Goal: Task Accomplishment & Management: Manage account settings

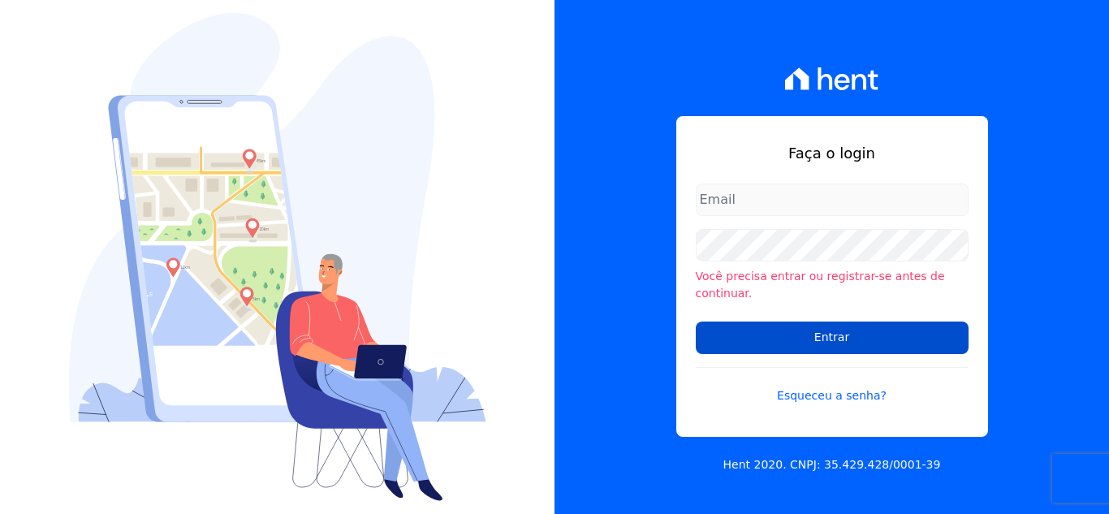
type input "[PERSON_NAME][EMAIL_ADDRESS][DOMAIN_NAME]"
click at [792, 338] on input "Entrar" at bounding box center [832, 337] width 273 height 32
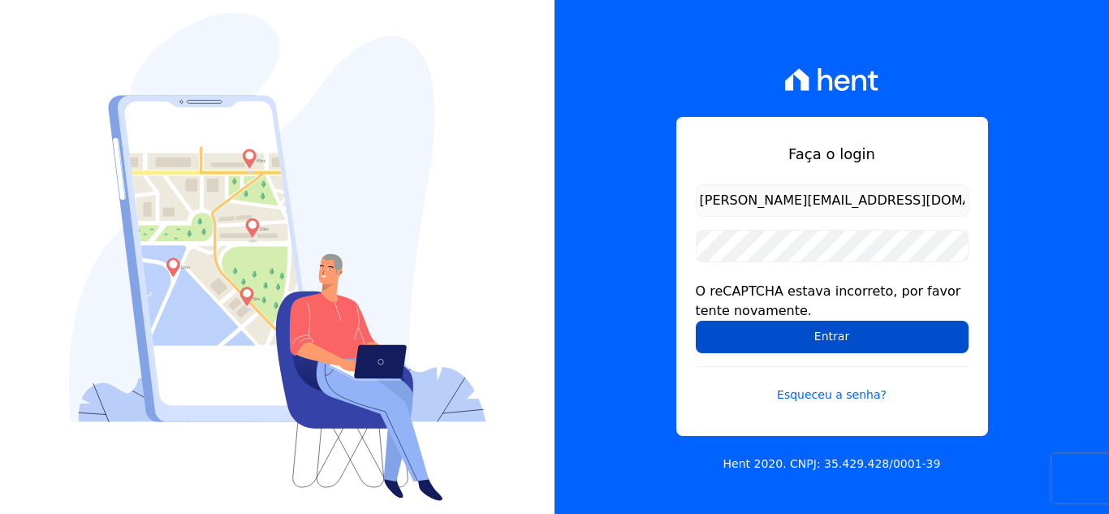
click at [838, 330] on input "Entrar" at bounding box center [832, 337] width 273 height 32
click at [828, 337] on input "Entrar" at bounding box center [832, 337] width 273 height 32
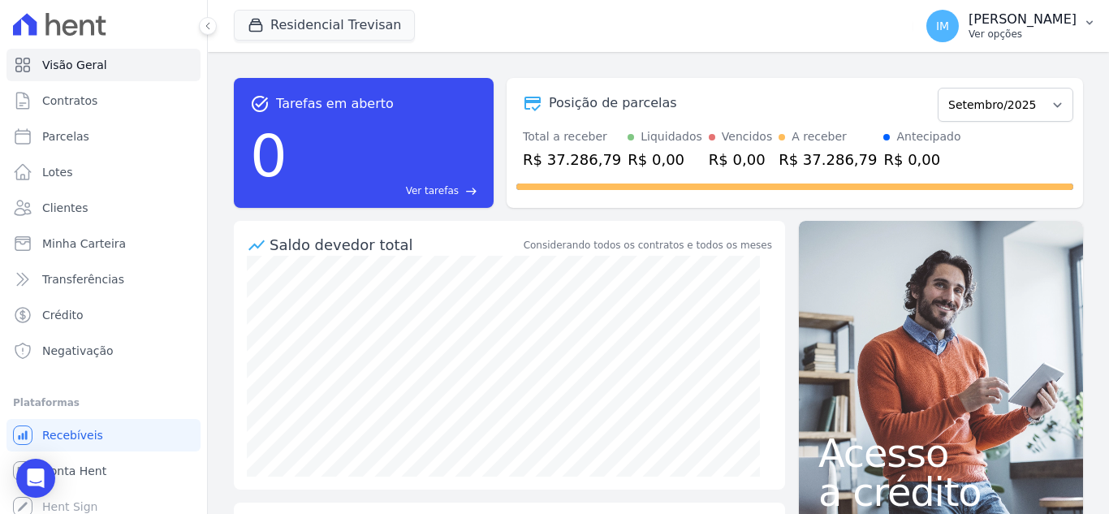
click at [978, 37] on p "Ver opções" at bounding box center [1022, 34] width 108 height 13
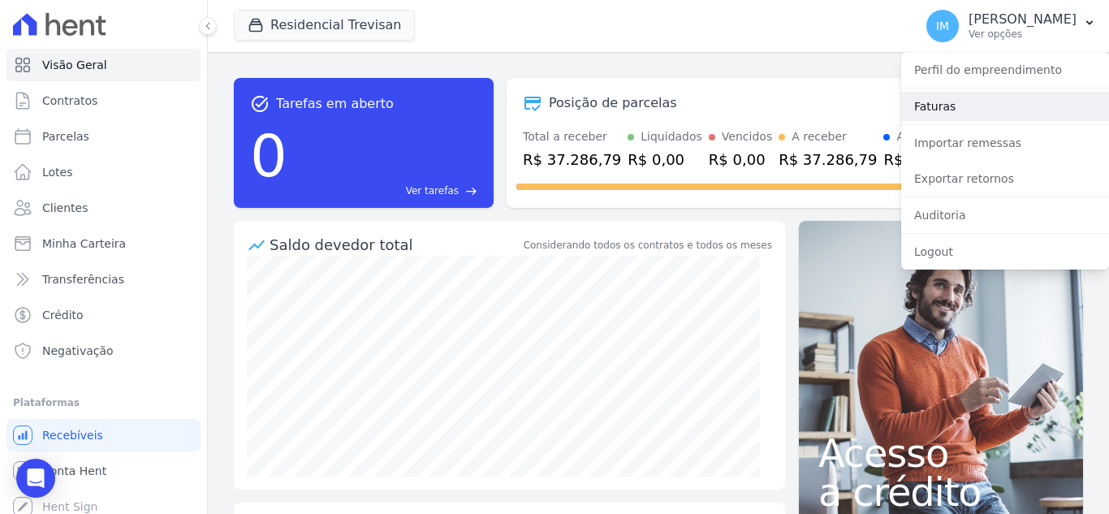
click at [942, 105] on link "Faturas" at bounding box center [1005, 106] width 208 height 29
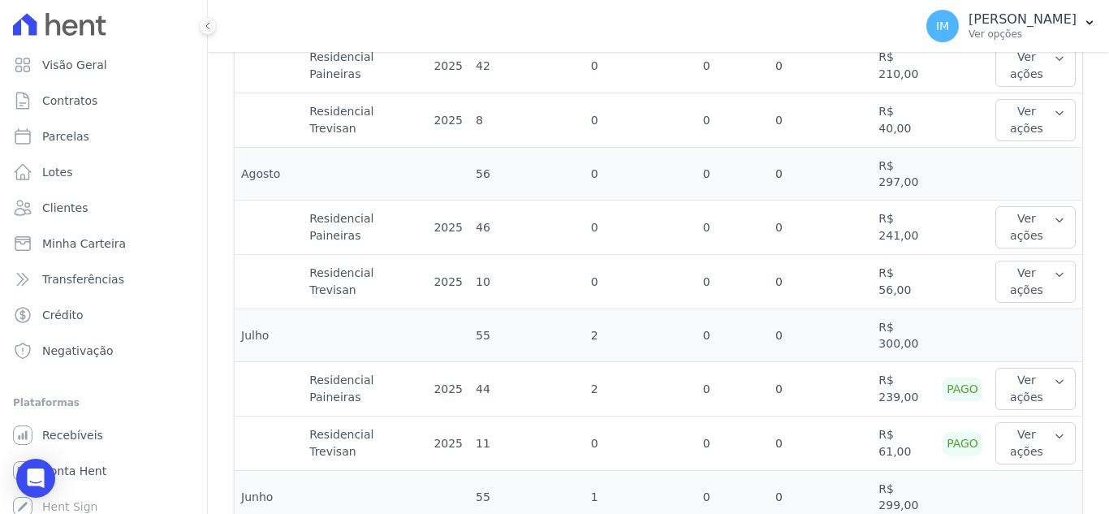
scroll to position [590, 0]
click at [1054, 210] on icon "button" at bounding box center [1059, 216] width 11 height 13
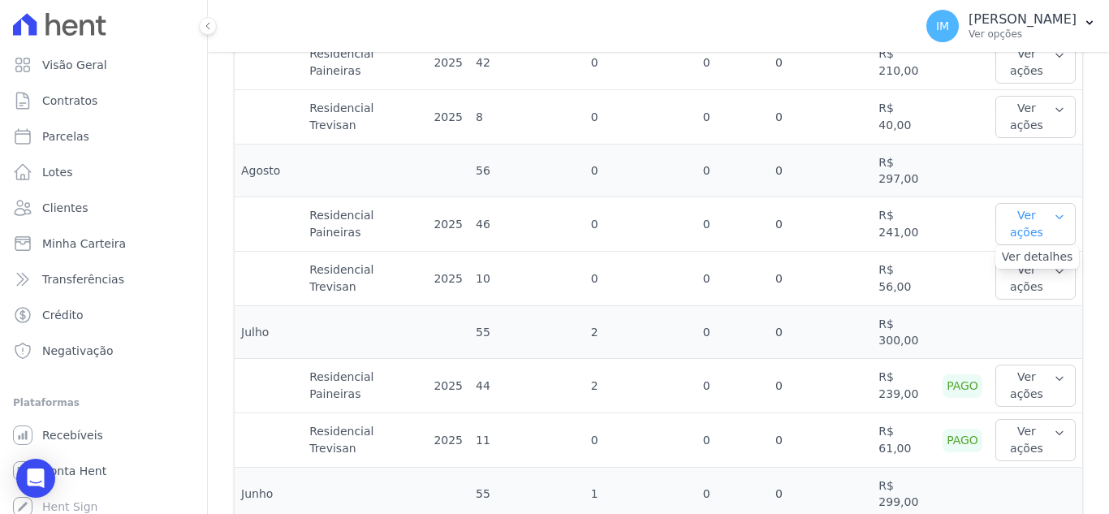
click at [1054, 210] on icon "button" at bounding box center [1059, 216] width 11 height 13
click at [1050, 263] on button "Ver ações" at bounding box center [1035, 278] width 80 height 42
click at [1056, 108] on icon "button" at bounding box center [1059, 109] width 6 height 3
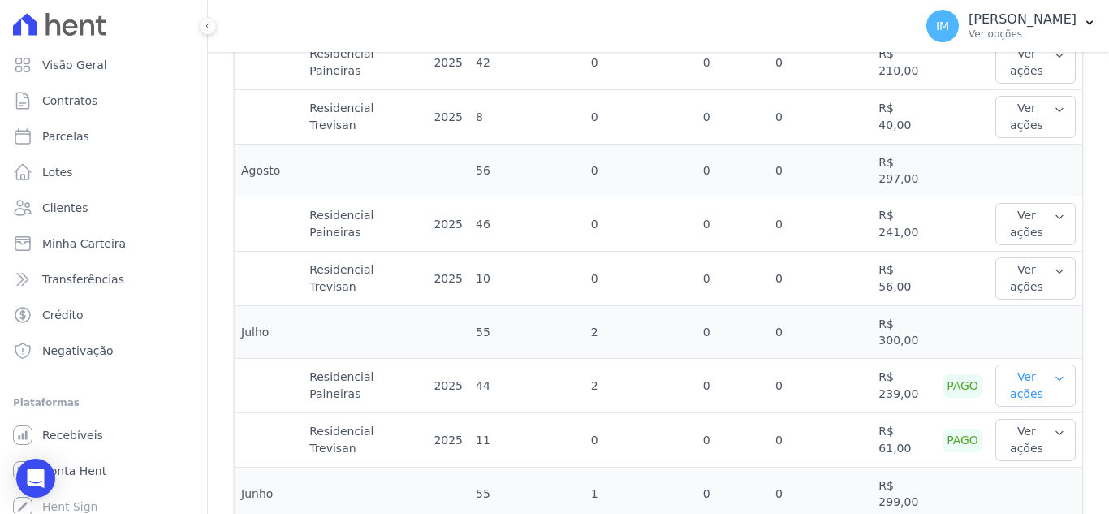
click at [1054, 372] on icon "button" at bounding box center [1059, 378] width 11 height 13
click at [1056, 215] on icon "button" at bounding box center [1059, 216] width 6 height 3
click at [1004, 248] on link "Ver detalhes" at bounding box center [1037, 256] width 71 height 17
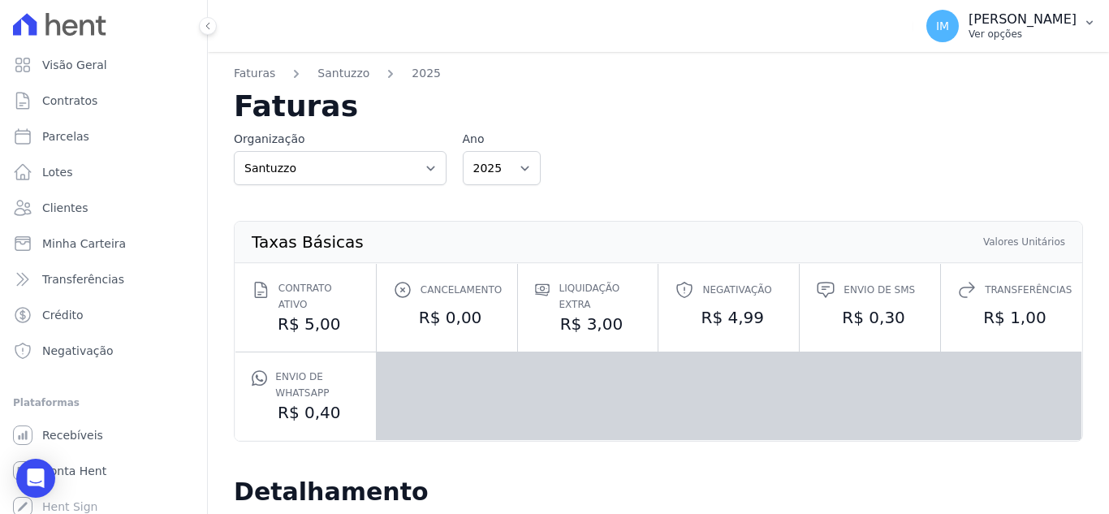
click at [994, 32] on p "Ver opções" at bounding box center [1022, 34] width 108 height 13
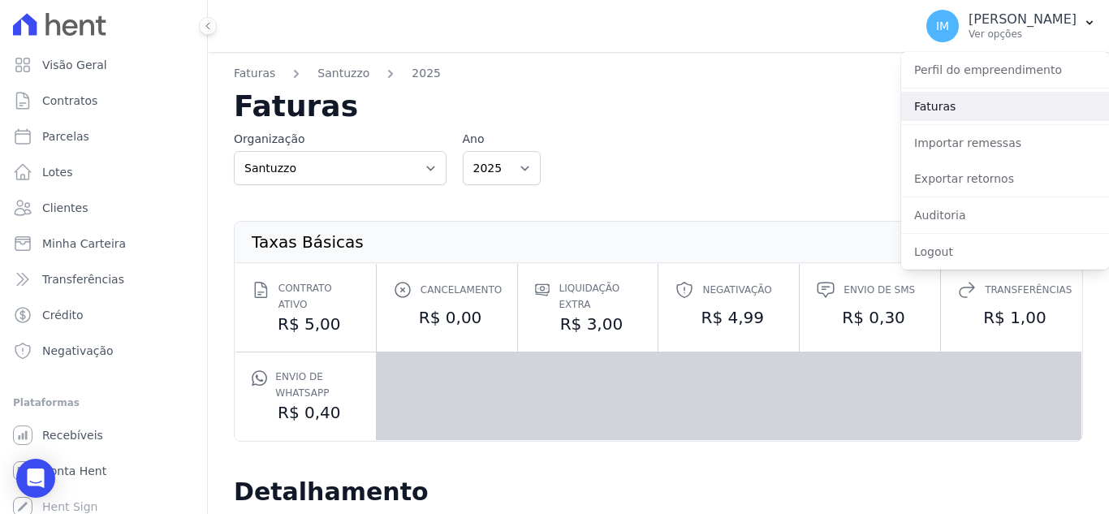
click at [951, 101] on link "Faturas" at bounding box center [1005, 106] width 208 height 29
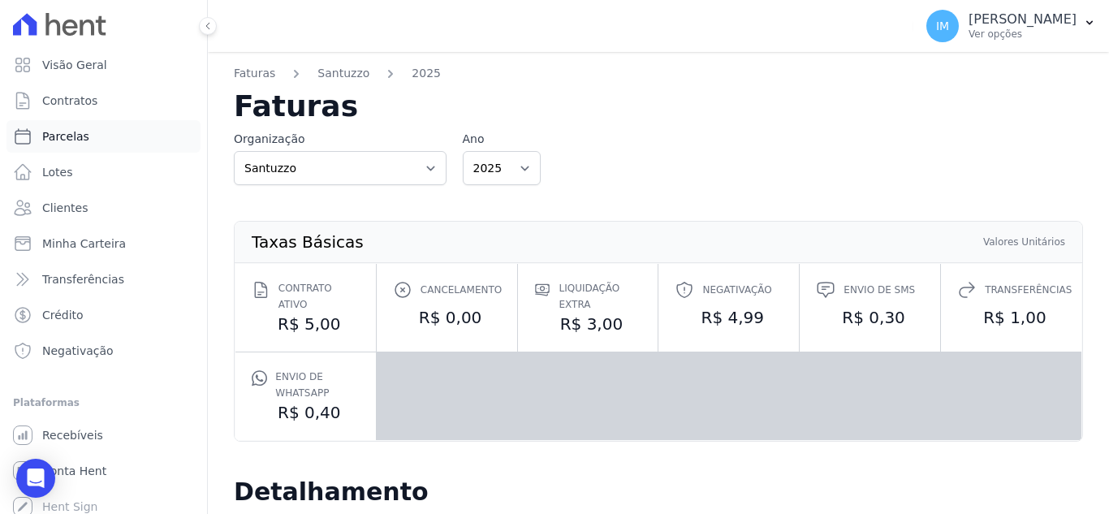
click at [64, 141] on span "Parcelas" at bounding box center [65, 136] width 47 height 16
select select
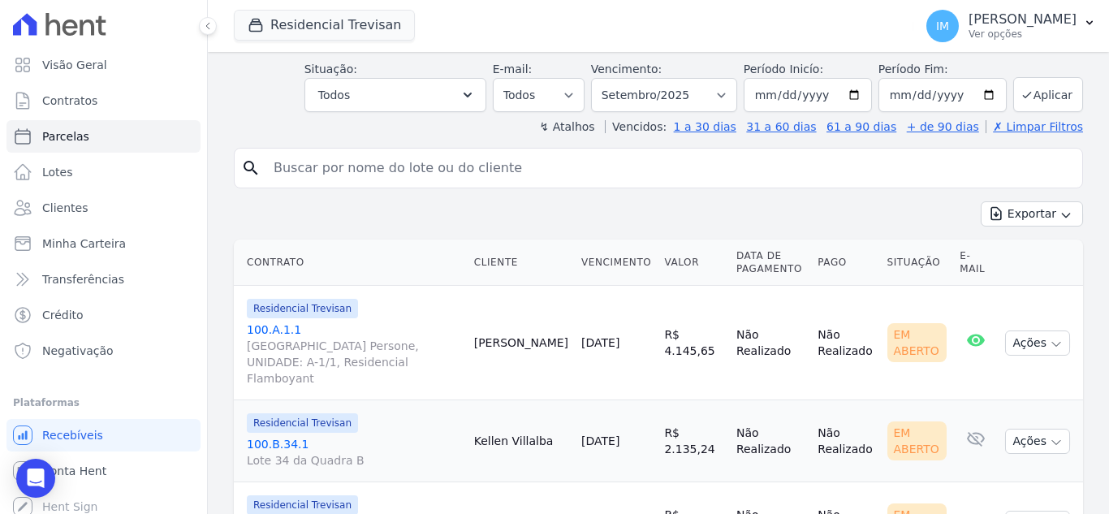
scroll to position [234, 0]
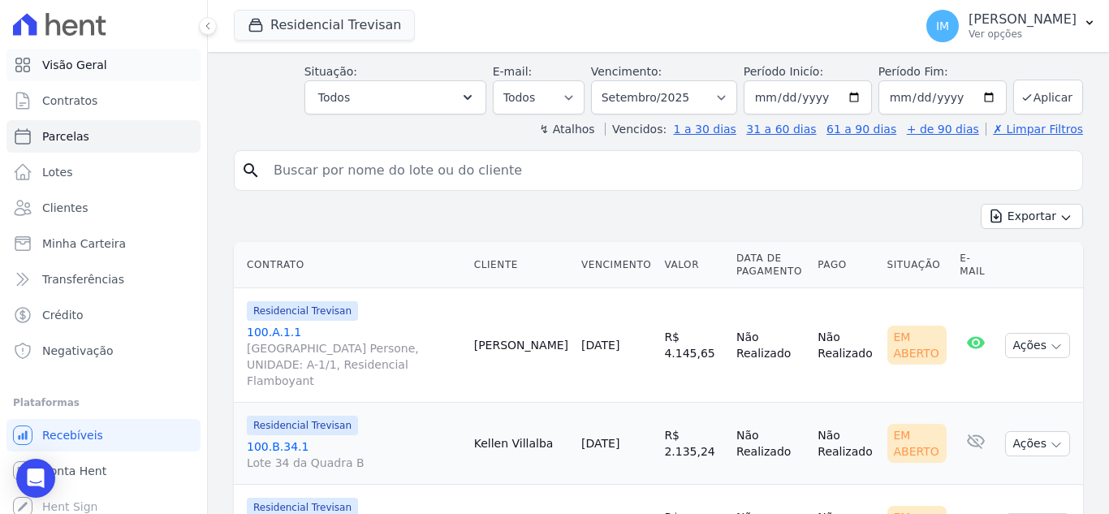
click at [92, 70] on span "Visão Geral" at bounding box center [74, 65] width 65 height 16
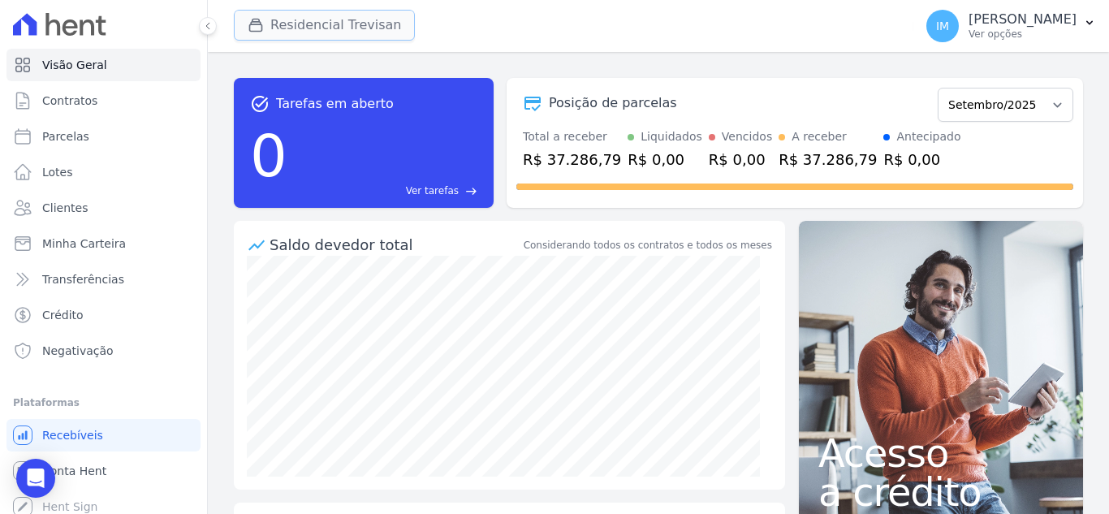
click at [307, 17] on button "Residencial Trevisan" at bounding box center [324, 25] width 181 height 31
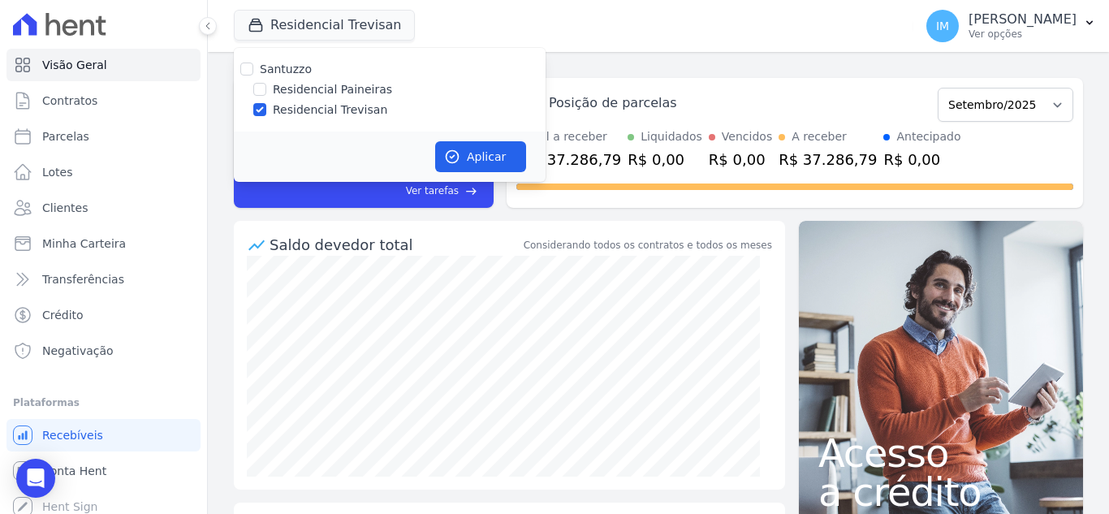
click at [345, 89] on label "Residencial Paineiras" at bounding box center [332, 89] width 119 height 17
click at [266, 89] on input "Residencial Paineiras" at bounding box center [259, 89] width 13 height 13
checkbox input "true"
click at [352, 110] on label "Residencial Trevisan" at bounding box center [330, 109] width 114 height 17
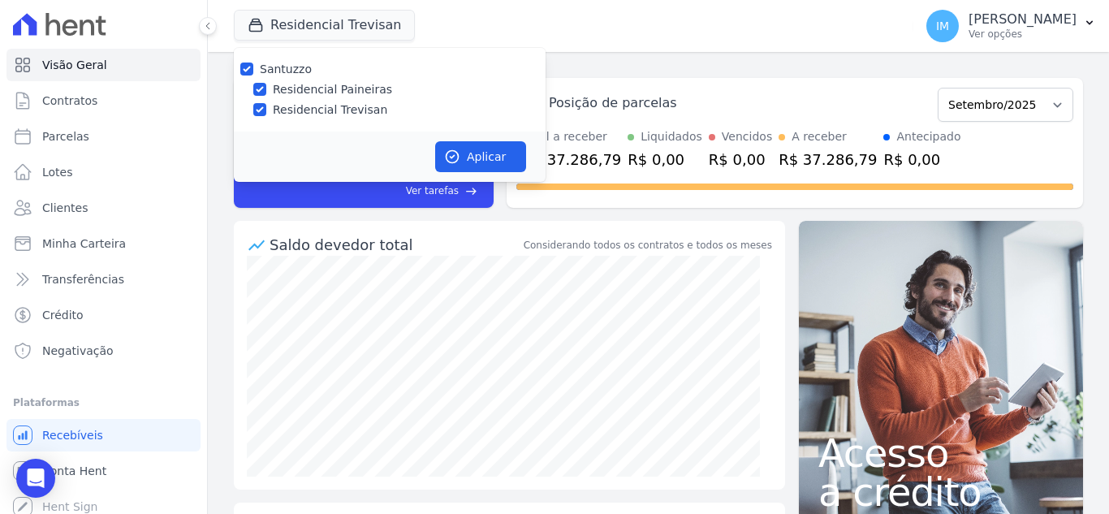
click at [266, 110] on input "Residencial Trevisan" at bounding box center [259, 109] width 13 height 13
checkbox input "false"
click at [496, 149] on button "Aplicar" at bounding box center [480, 156] width 91 height 31
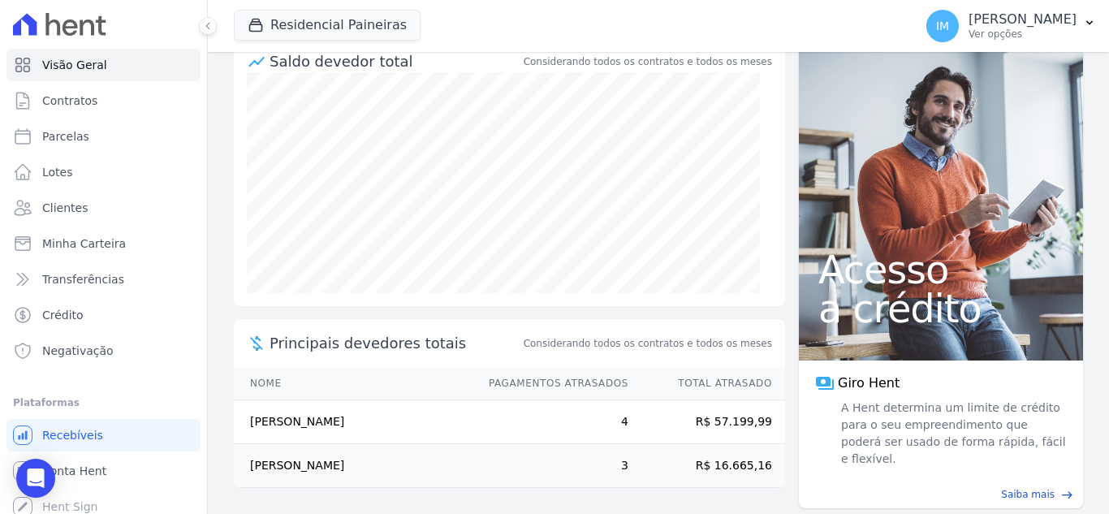
scroll to position [28, 0]
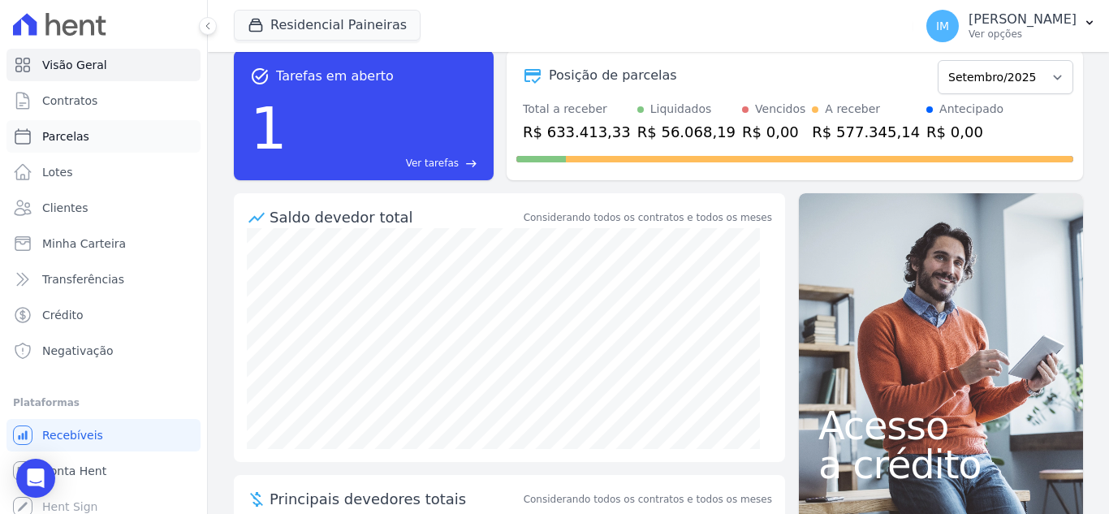
click at [73, 135] on span "Parcelas" at bounding box center [65, 136] width 47 height 16
select select
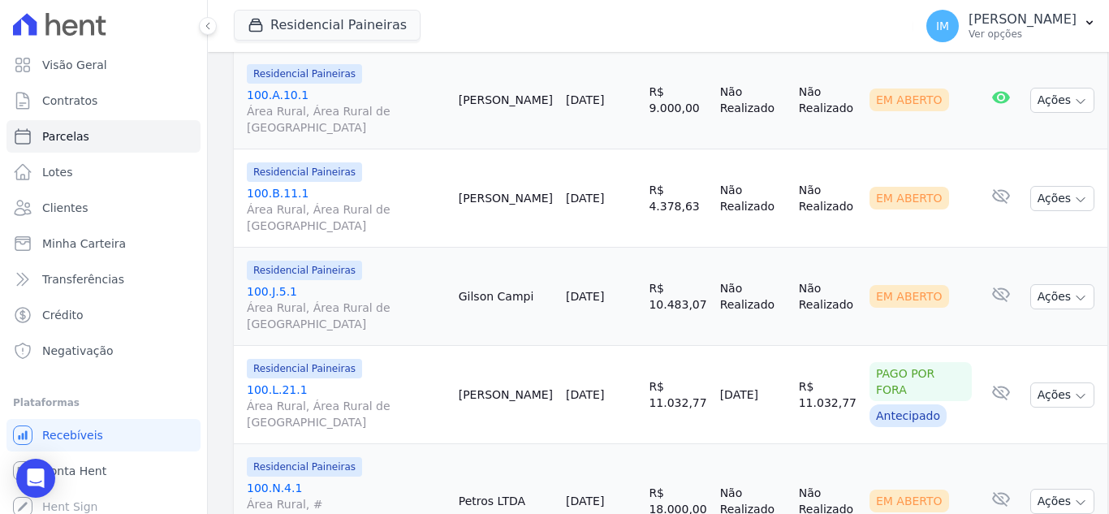
scroll to position [999, 0]
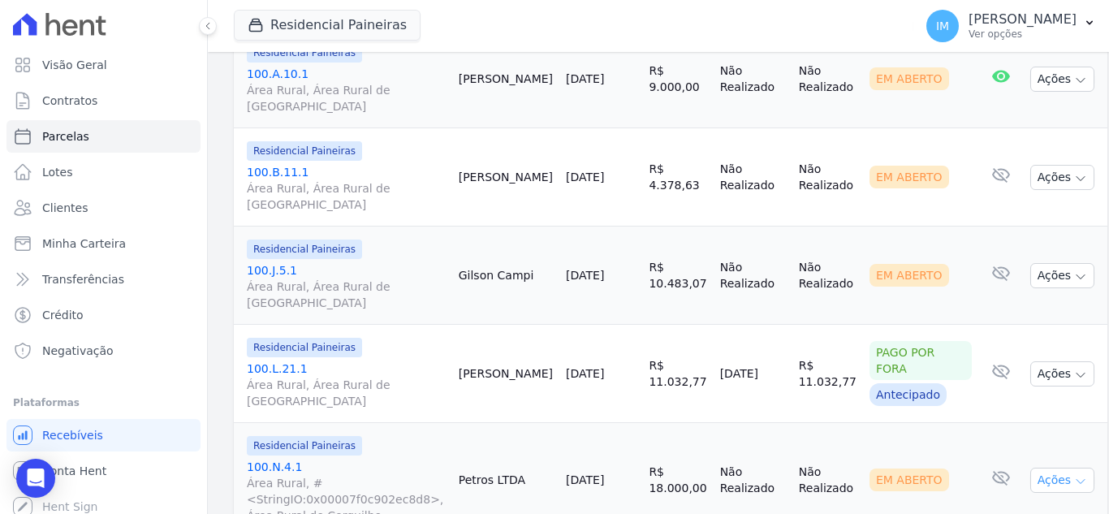
click at [1074, 475] on icon "button" at bounding box center [1080, 481] width 13 height 13
click at [989, 502] on link "Ver boleto Para visualizar o boleto digite os 5 primeiros dígitos do seu CPF" at bounding box center [1031, 517] width 156 height 30
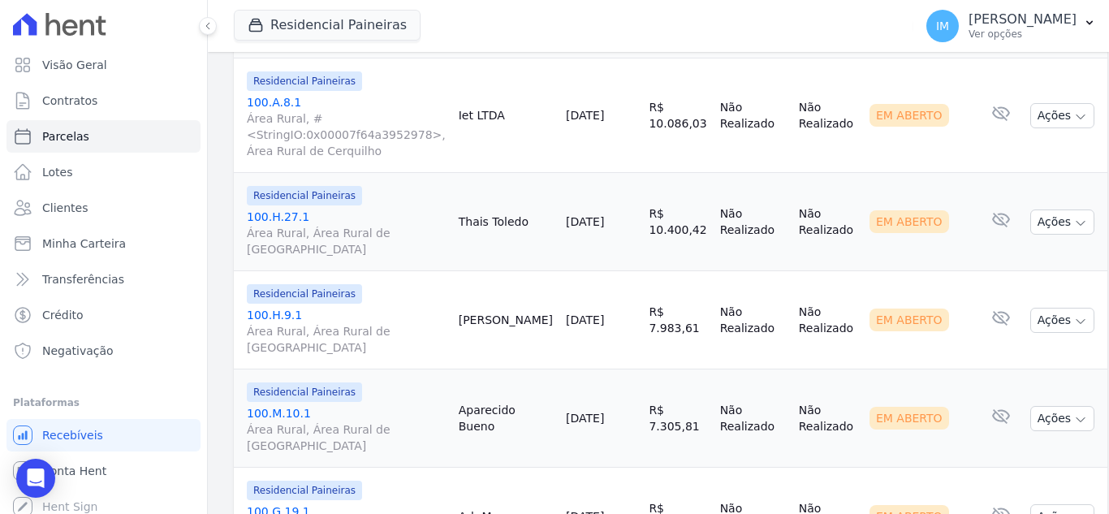
scroll to position [2335, 0]
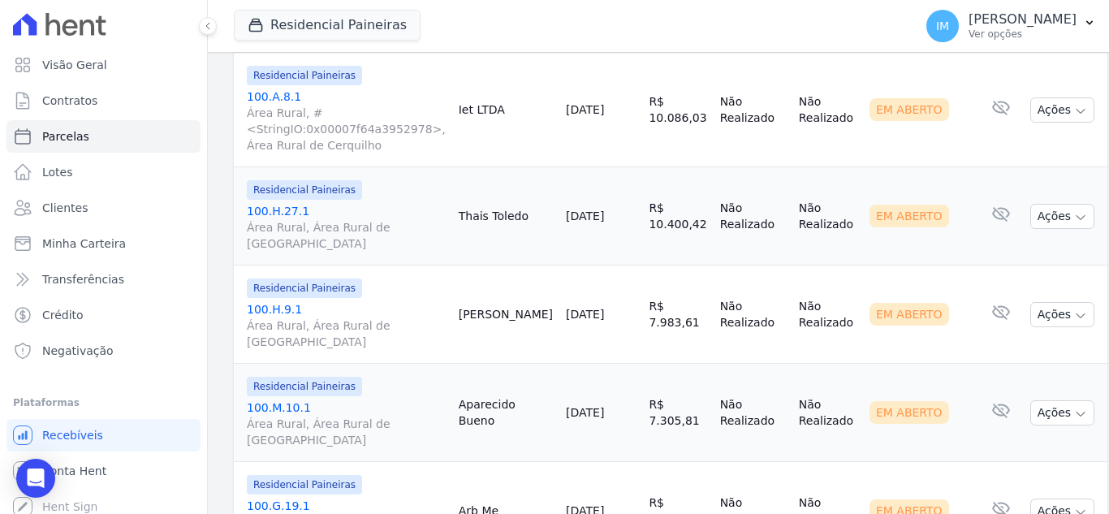
click at [69, 211] on span "Clientes" at bounding box center [64, 208] width 45 height 16
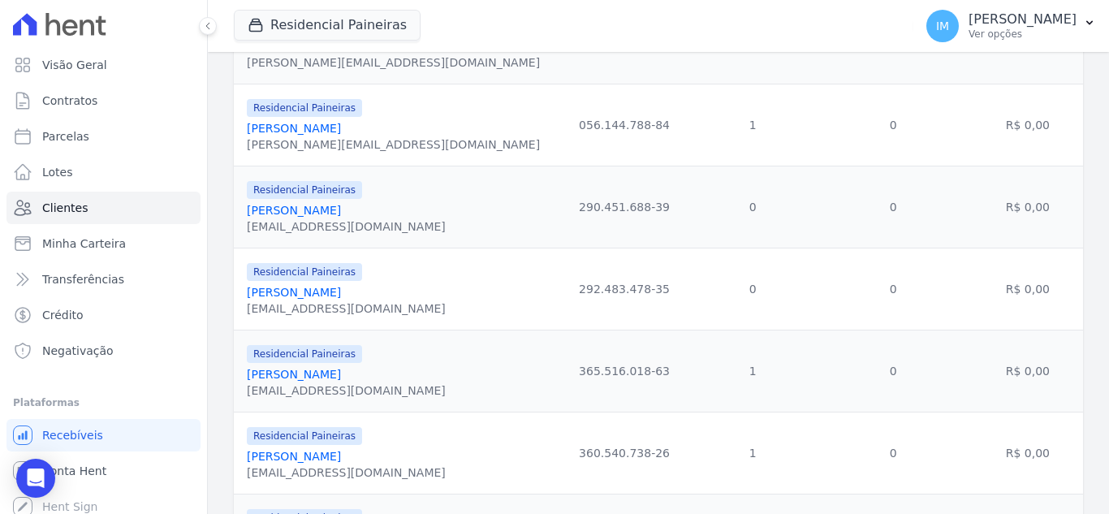
scroll to position [1909, 0]
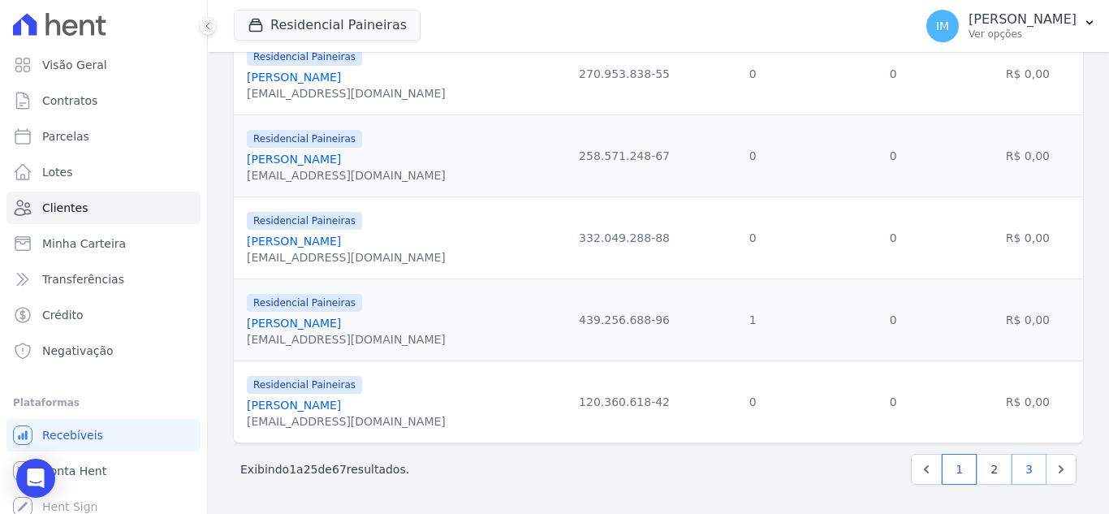
click at [1017, 473] on link "3" at bounding box center [1028, 469] width 35 height 31
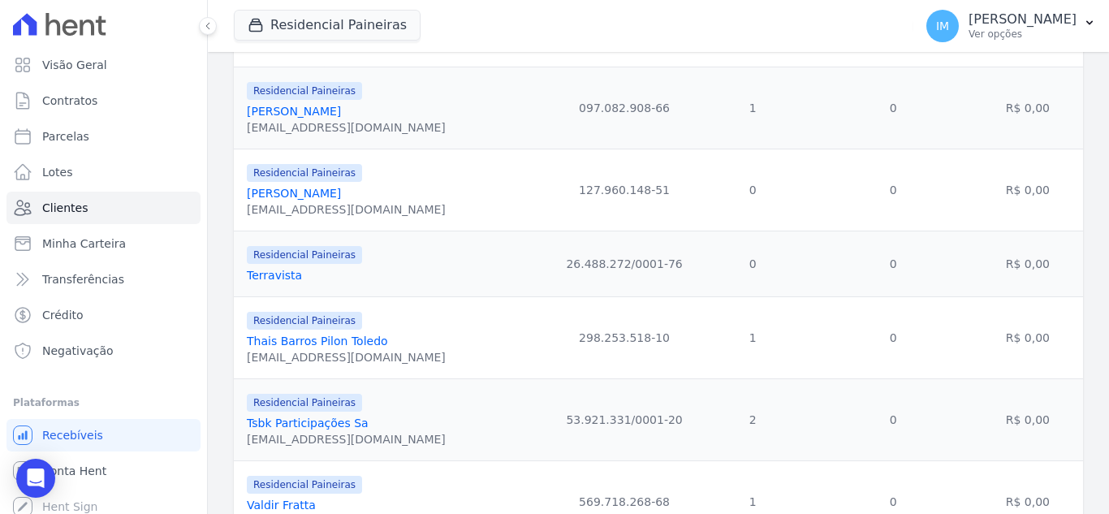
scroll to position [1213, 0]
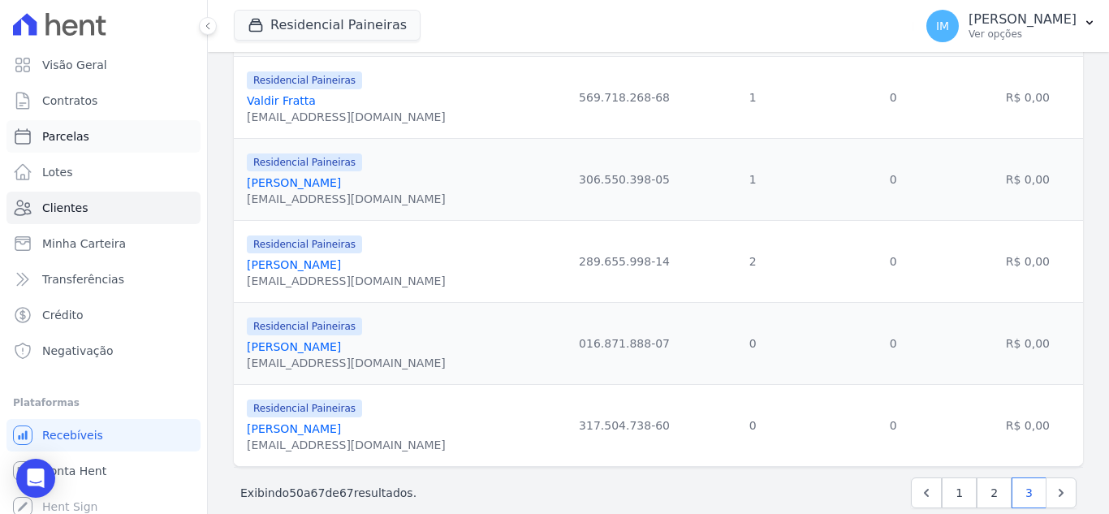
click at [63, 132] on span "Parcelas" at bounding box center [65, 136] width 47 height 16
select select
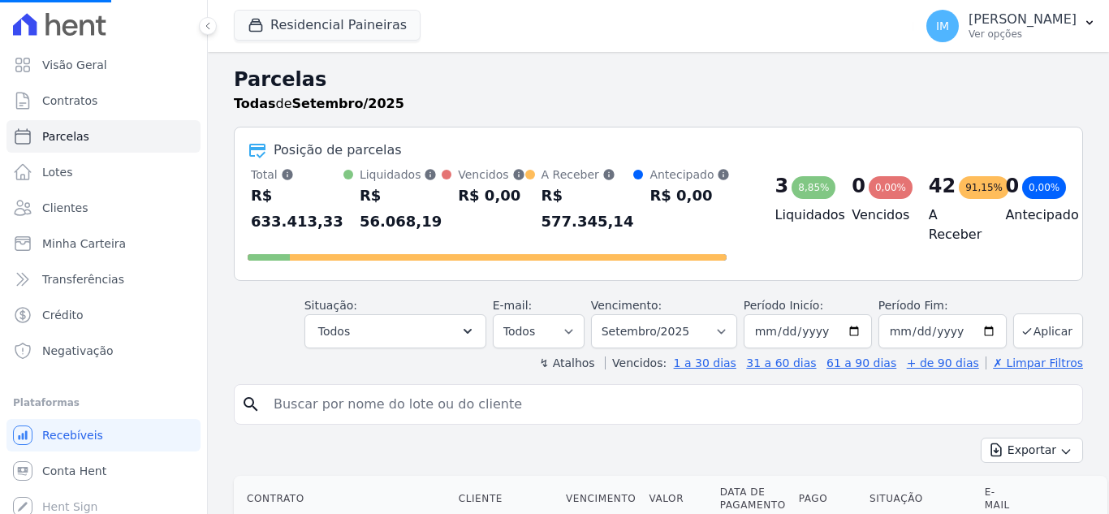
select select
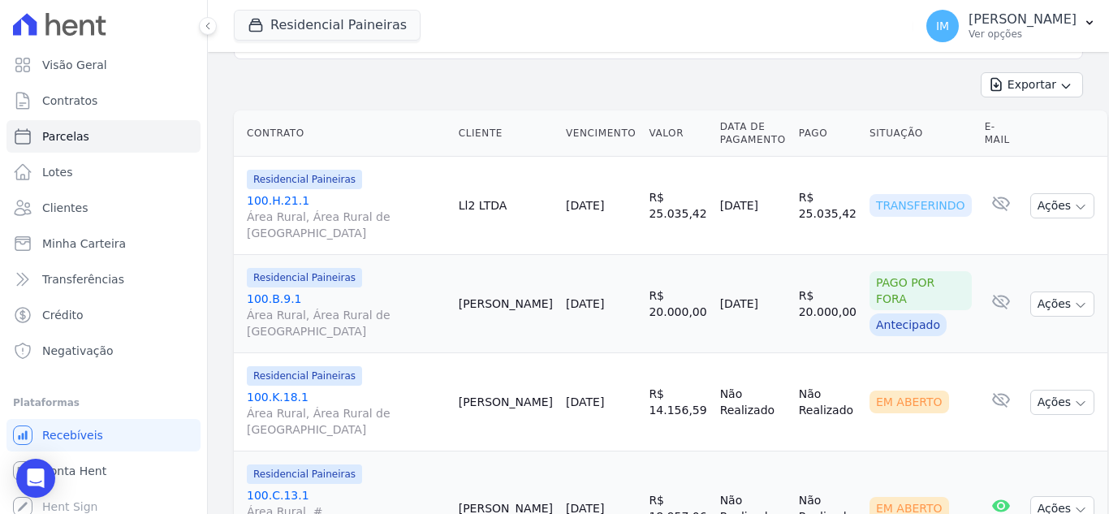
scroll to position [306, 0]
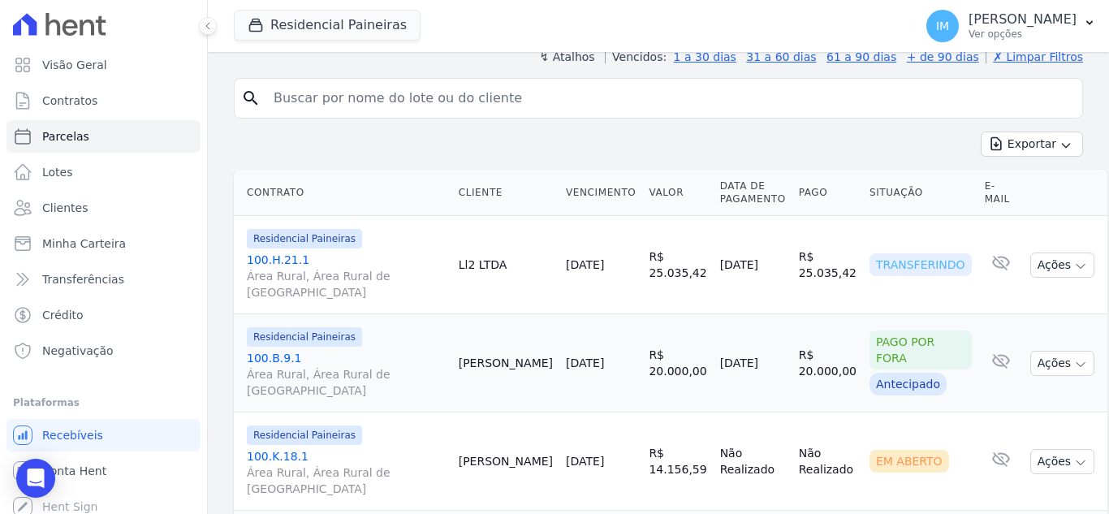
click at [390, 88] on input "search" at bounding box center [670, 98] width 812 height 32
type input "[PERSON_NAME]"
select select
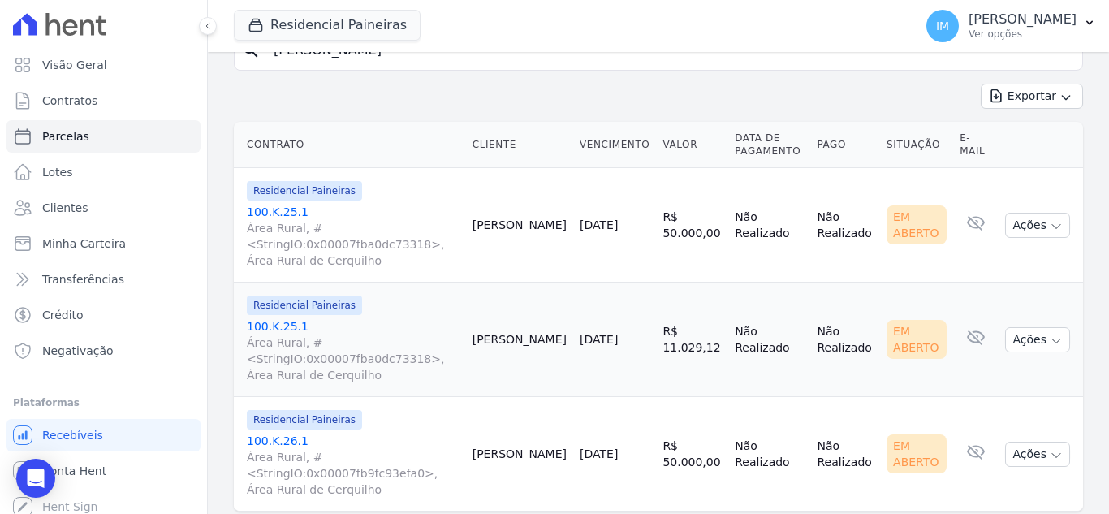
scroll to position [194, 0]
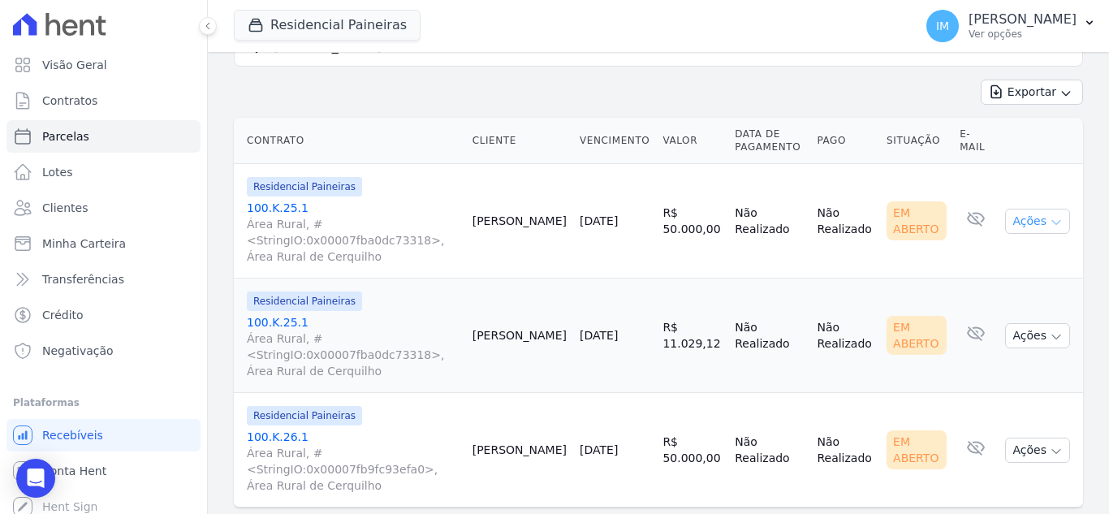
click at [1050, 225] on icon "button" at bounding box center [1056, 222] width 13 height 13
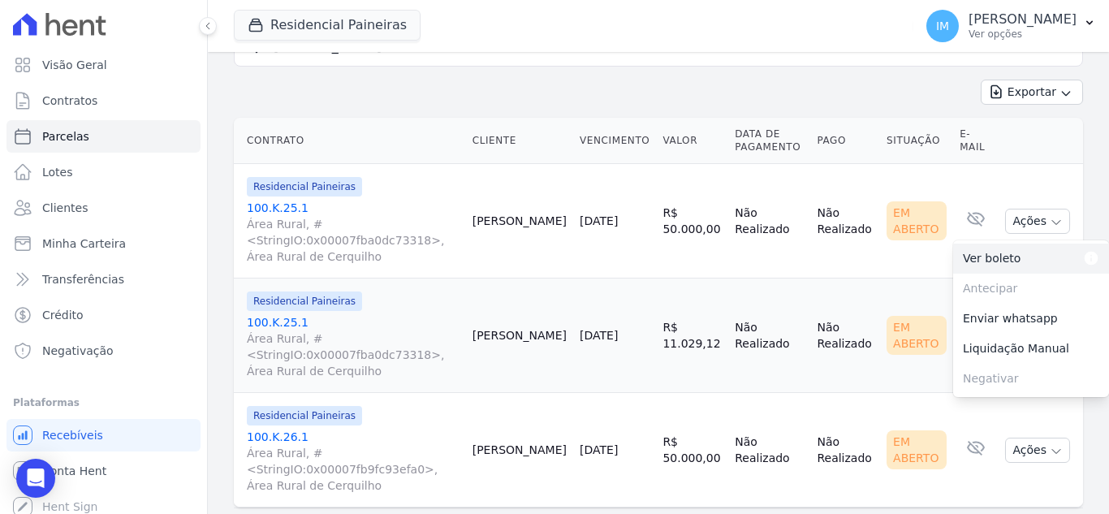
click at [998, 258] on link "Ver boleto Para visualizar o boleto digite os 5 primeiros dígitos do seu CPF" at bounding box center [1031, 259] width 156 height 30
click at [880, 386] on td "Em Aberto" at bounding box center [916, 335] width 73 height 114
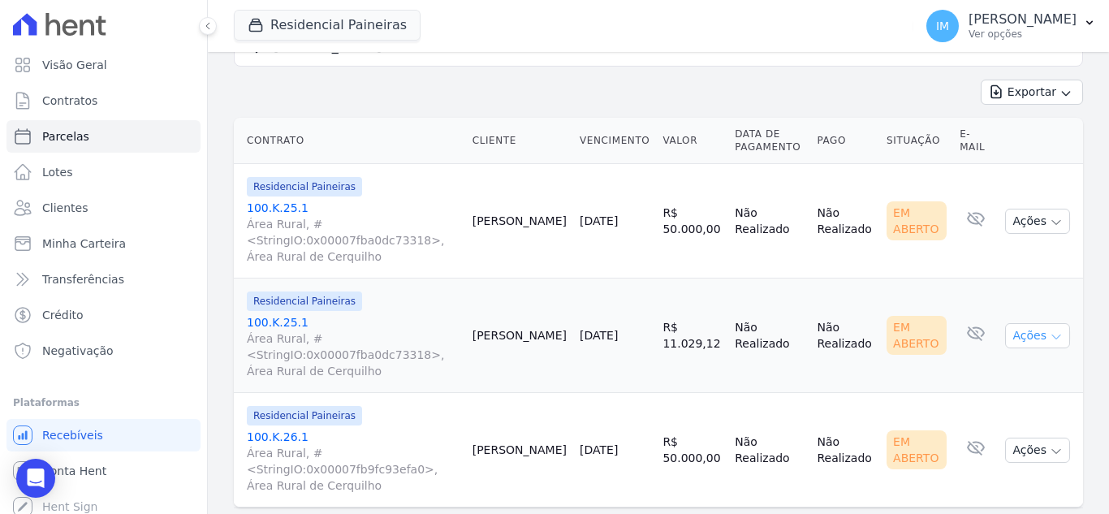
click at [1050, 339] on icon "button" at bounding box center [1056, 336] width 13 height 13
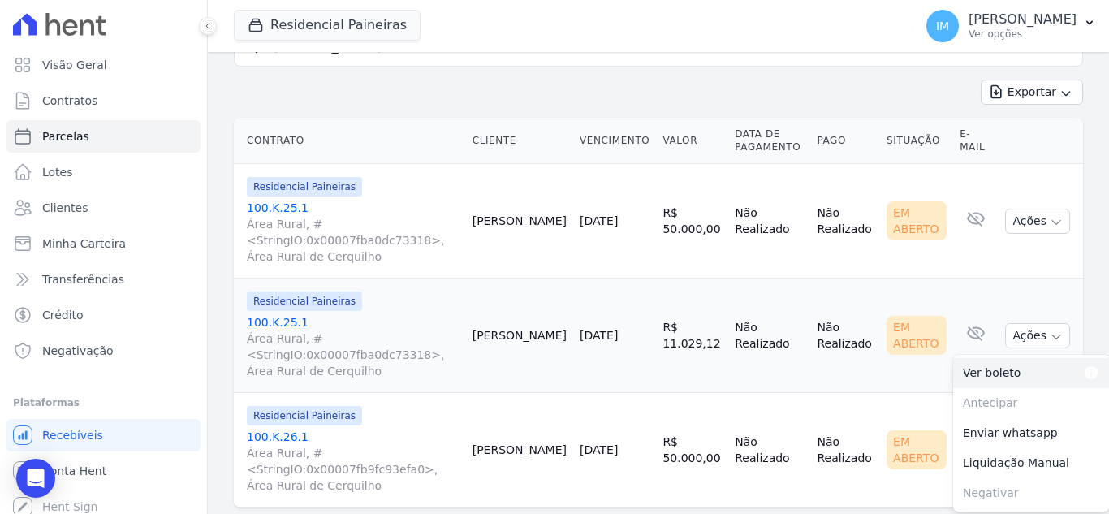
click at [995, 373] on link "Ver boleto Para visualizar o boleto digite os 5 primeiros dígitos do seu CPF" at bounding box center [1031, 373] width 156 height 30
click at [907, 398] on td "Em Aberto" at bounding box center [916, 450] width 73 height 114
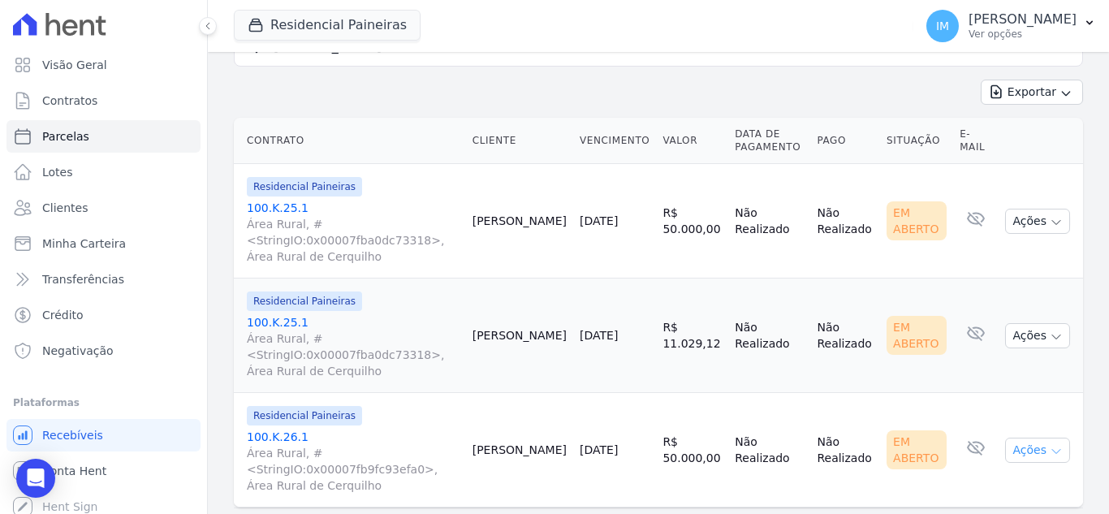
click at [1050, 450] on icon "button" at bounding box center [1056, 451] width 13 height 13
click at [987, 486] on link "Ver boleto Para visualizar o boleto digite os 5 primeiros dígitos do seu CPF" at bounding box center [1031, 487] width 156 height 30
